Goal: Information Seeking & Learning: Check status

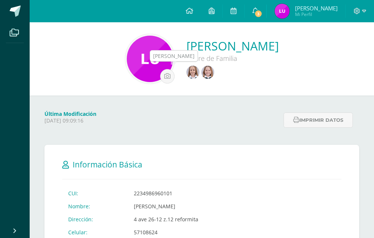
click at [191, 67] on img at bounding box center [192, 72] width 13 height 13
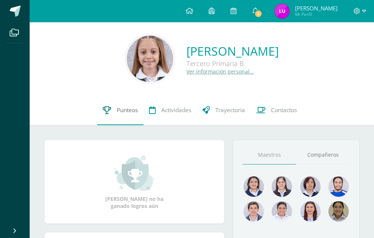
click at [130, 111] on span "Punteos" at bounding box center [127, 110] width 21 height 8
